Goal: Find specific page/section: Find specific page/section

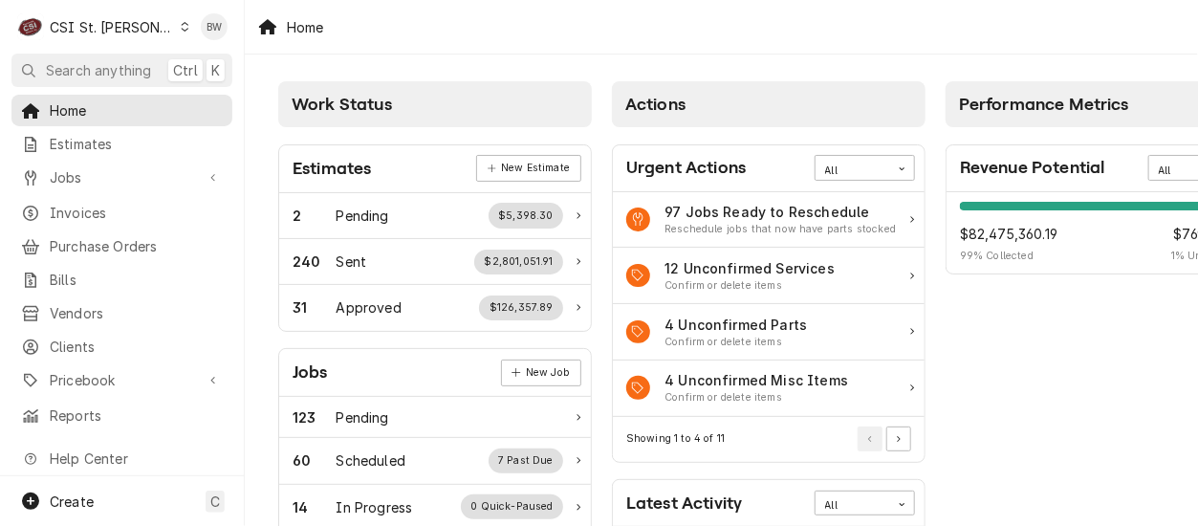
click at [375, 22] on div "Home" at bounding box center [721, 27] width 953 height 54
click at [105, 173] on span "Jobs" at bounding box center [122, 177] width 144 height 20
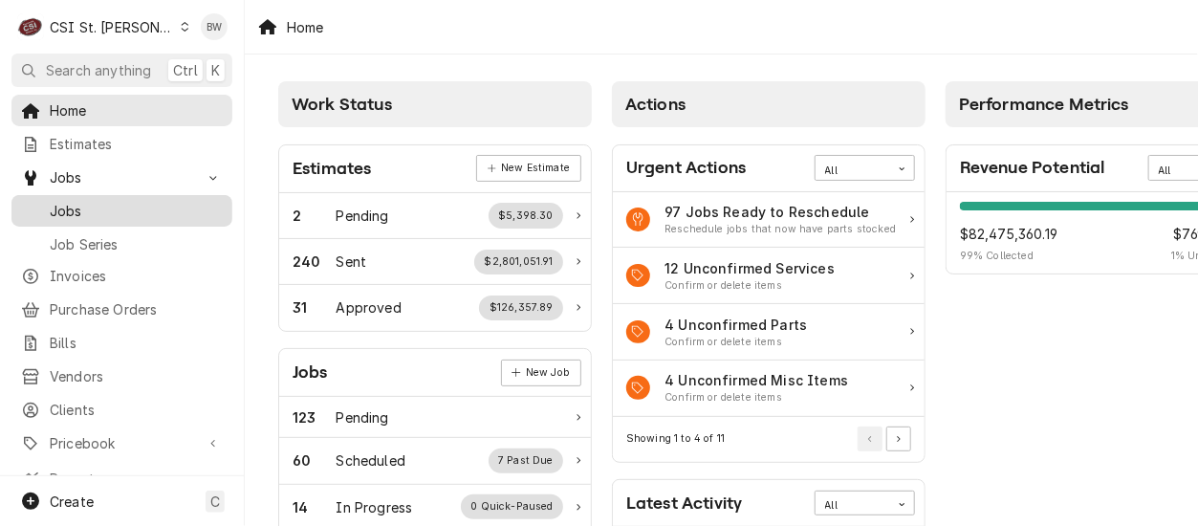
click at [97, 206] on span "Jobs" at bounding box center [136, 211] width 173 height 20
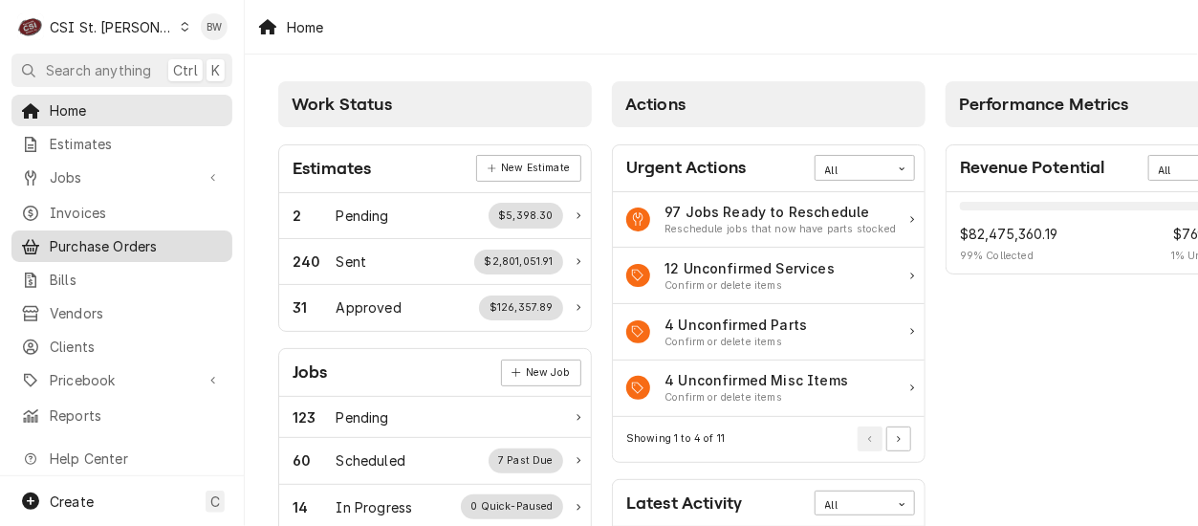
click at [77, 236] on span "Purchase Orders" at bounding box center [136, 246] width 173 height 20
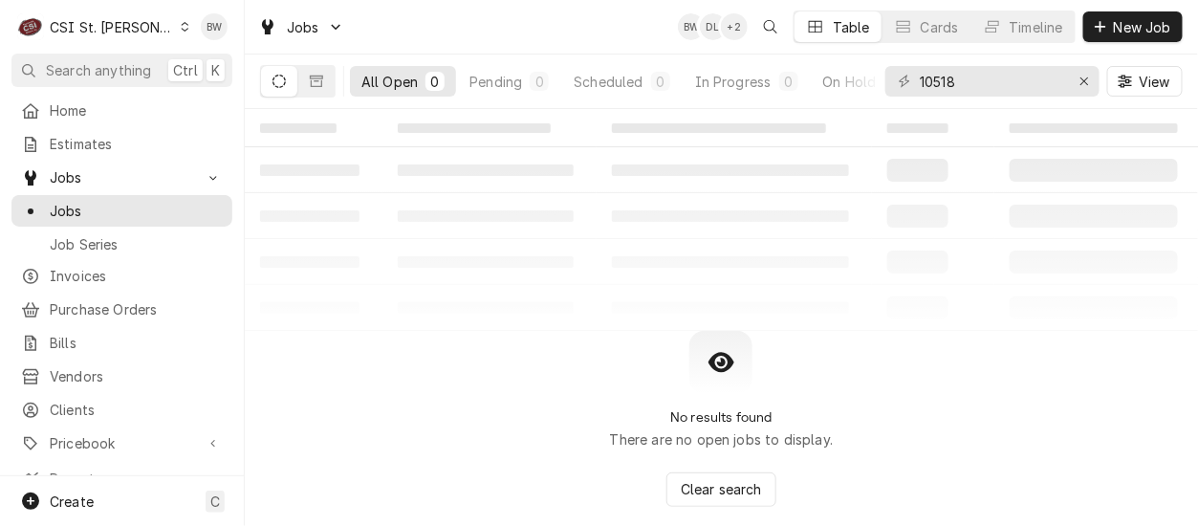
drag, startPoint x: 157, startPoint y: 43, endPoint x: 169, endPoint y: 43, distance: 12.4
click at [157, 43] on div "C CSI St. Louis" at bounding box center [103, 27] width 185 height 38
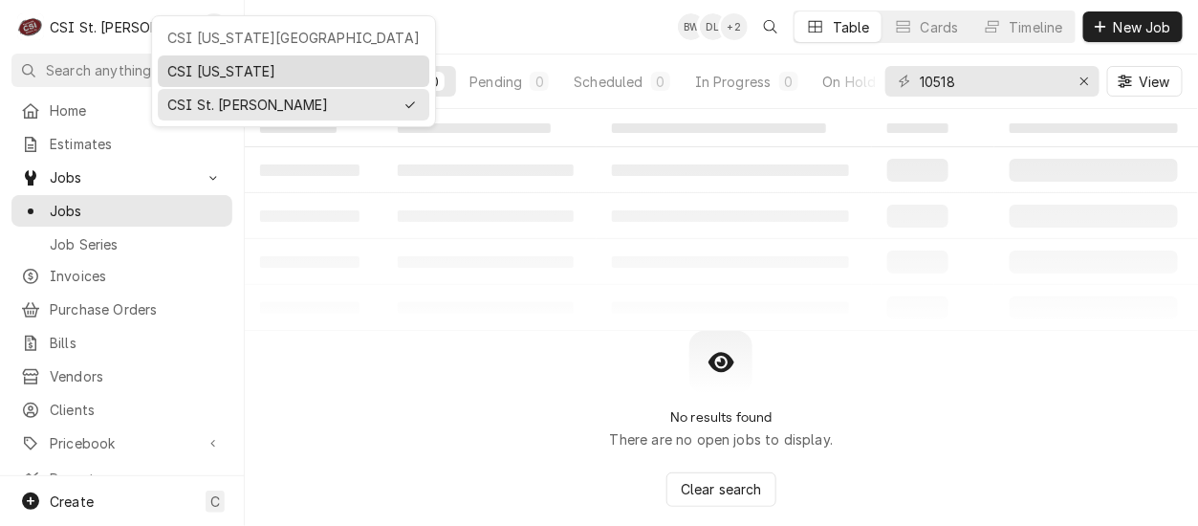
click at [211, 55] on div "CSI Kentucky" at bounding box center [294, 71] width 272 height 32
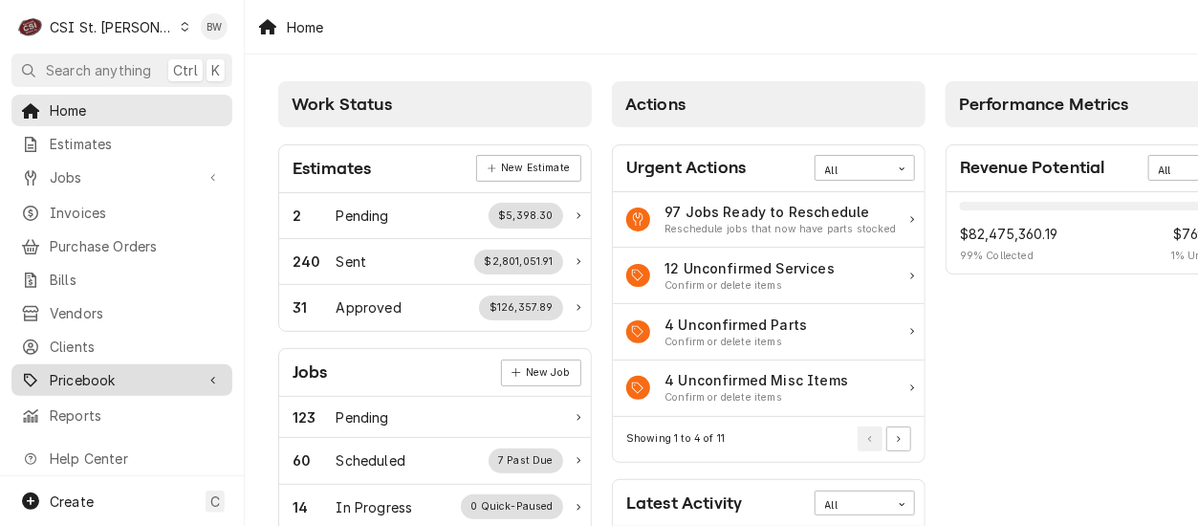
click at [88, 370] on span "Pricebook" at bounding box center [122, 380] width 144 height 20
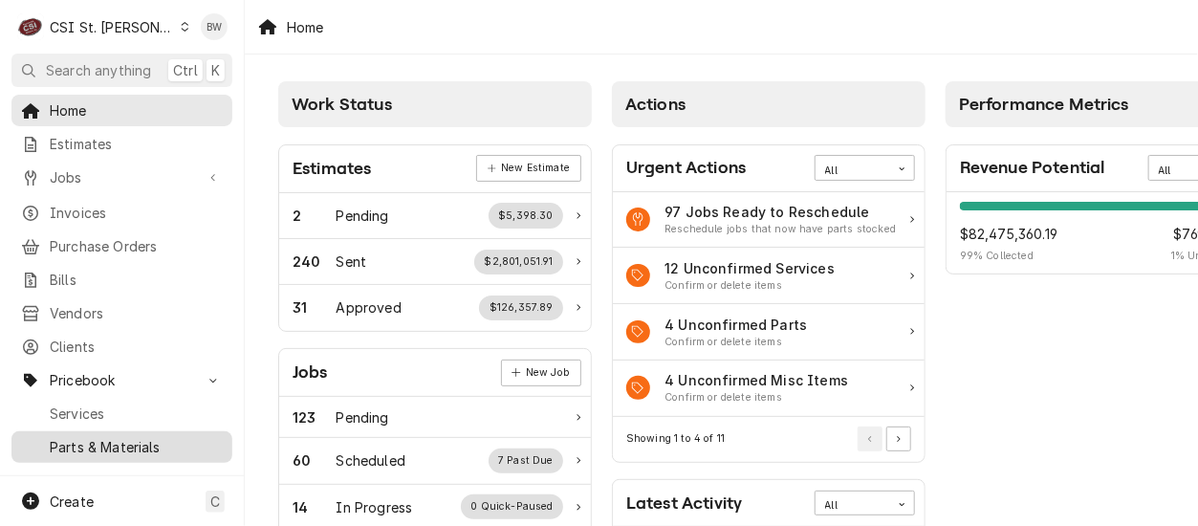
click at [99, 437] on span "Parts & Materials" at bounding box center [136, 447] width 173 height 20
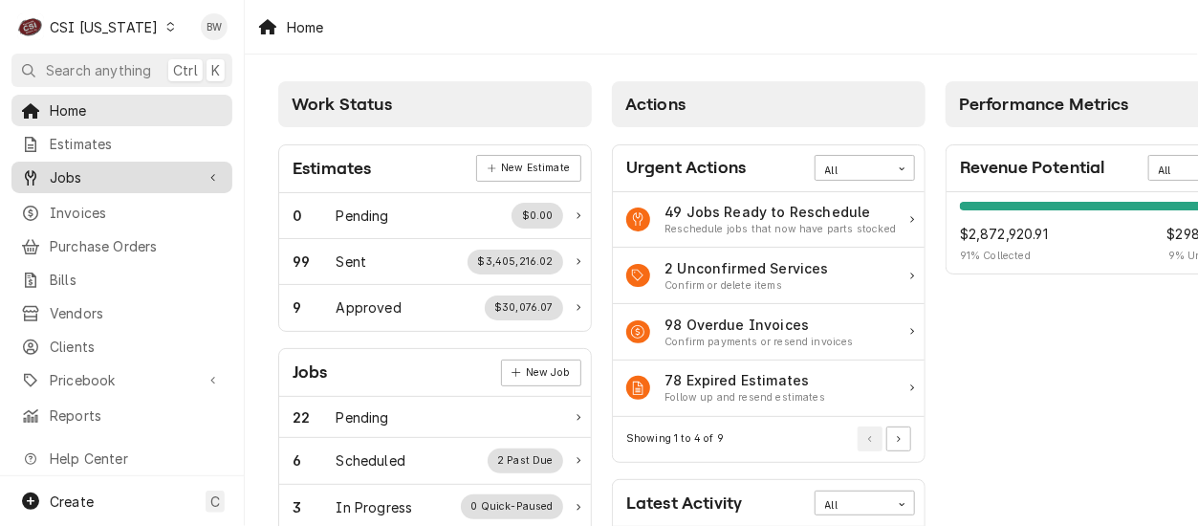
click at [111, 179] on span "Jobs" at bounding box center [122, 177] width 144 height 20
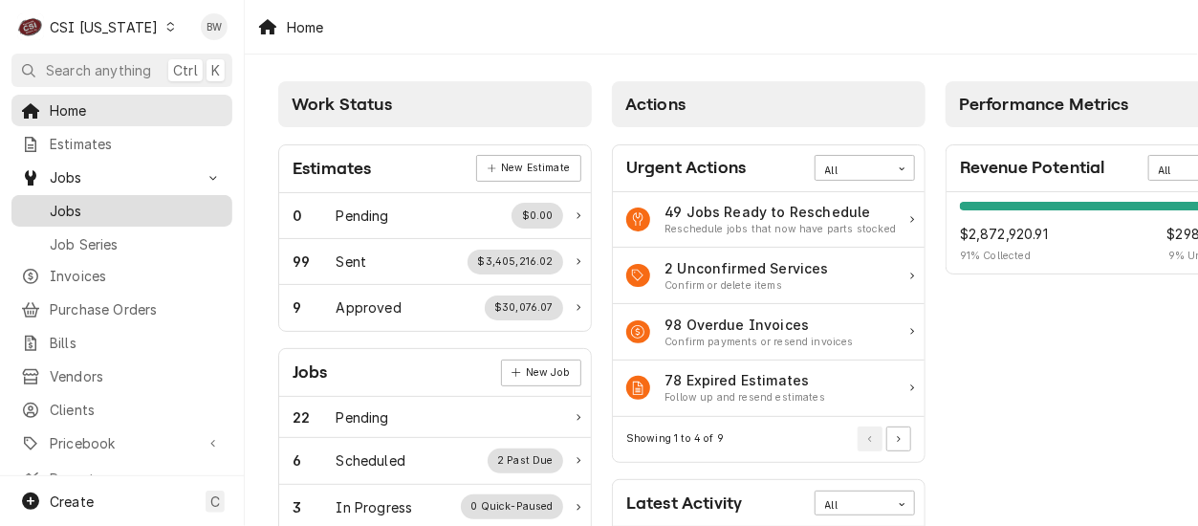
click at [106, 206] on span "Jobs" at bounding box center [136, 211] width 173 height 20
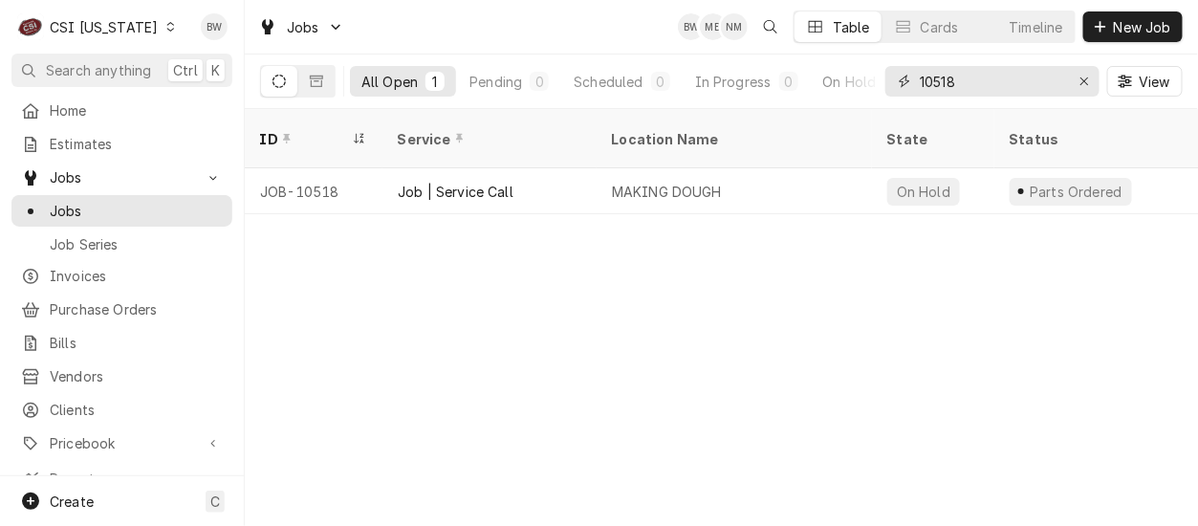
drag, startPoint x: 960, startPoint y: 81, endPoint x: 937, endPoint y: 81, distance: 23.0
click at [937, 81] on input "10518" at bounding box center [991, 81] width 143 height 31
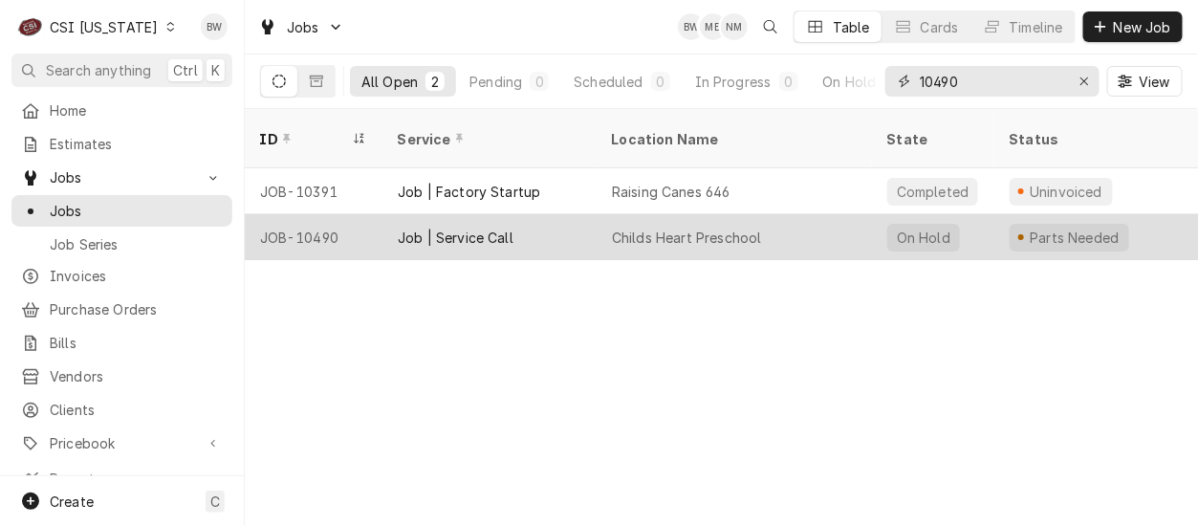
type input "10490"
click at [332, 214] on div "JOB-10490" at bounding box center [314, 237] width 138 height 46
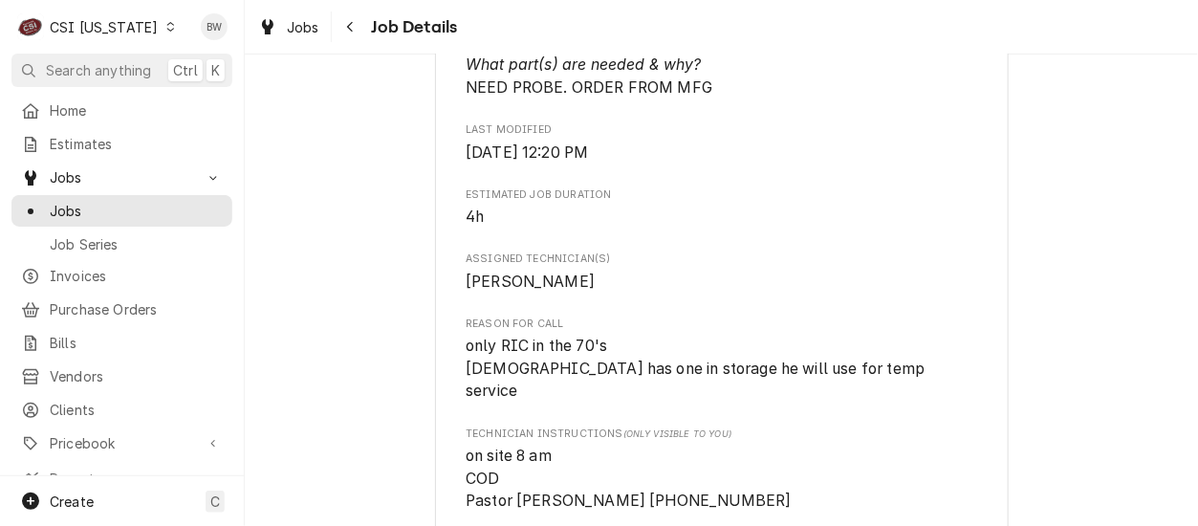
scroll to position [1339, 0]
